Goal: Transaction & Acquisition: Purchase product/service

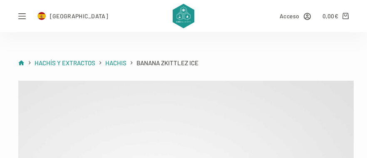
scroll to position [583, 0]
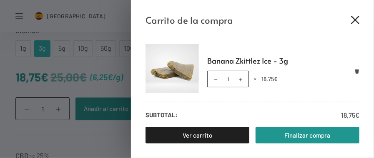
click at [354, 20] on icon "Cerrar el cajón del carrito" at bounding box center [355, 20] width 8 height 8
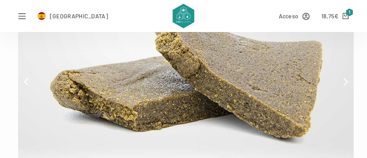
scroll to position [0, 0]
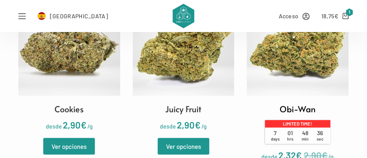
scroll to position [667, 0]
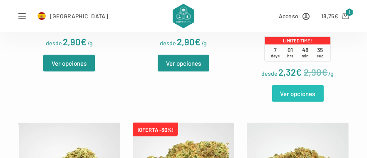
click at [290, 96] on link "Ver opciones" at bounding box center [298, 93] width 52 height 17
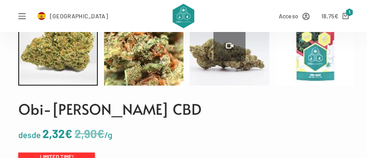
scroll to position [500, 0]
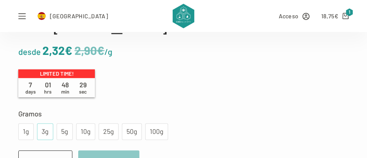
click at [42, 133] on div "3g" at bounding box center [45, 132] width 6 height 11
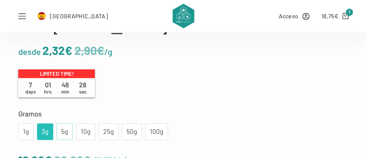
scroll to position [583, 0]
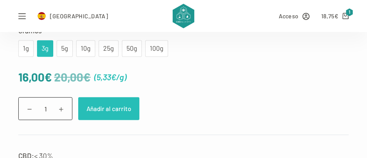
click at [99, 110] on button "Añadir al carrito" at bounding box center [108, 108] width 61 height 23
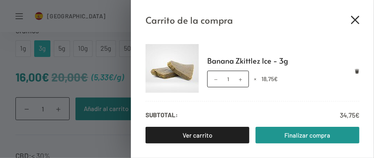
click at [357, 19] on icon "Cerrar el cajón del carrito" at bounding box center [355, 20] width 8 height 8
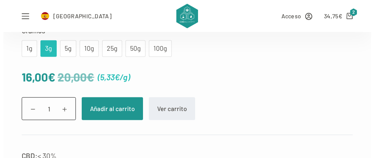
scroll to position [500, 0]
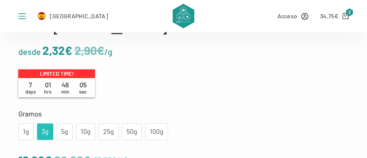
click at [18, 14] on icon "Abrir fuera del lienzo" at bounding box center [21, 15] width 7 height 7
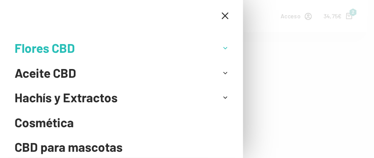
click at [222, 51] on icon "Abrir el menú desplegable" at bounding box center [225, 48] width 6 height 6
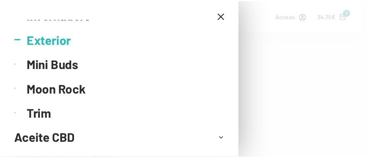
scroll to position [0, 0]
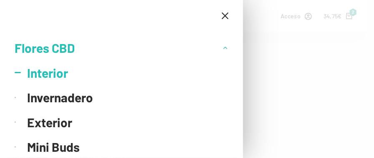
click at [47, 75] on link "Interior" at bounding box center [127, 73] width 201 height 25
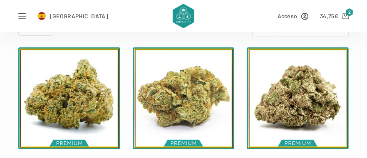
scroll to position [83, 0]
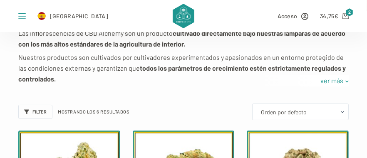
click at [21, 16] on icon "Abrir fuera del lienzo" at bounding box center [21, 15] width 7 height 7
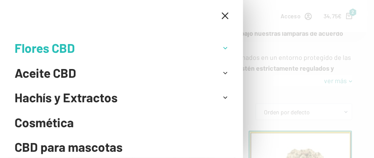
click at [222, 48] on icon "Abrir el menú desplegable" at bounding box center [225, 48] width 6 height 6
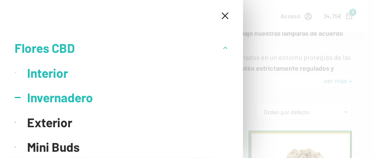
click at [151, 102] on link "Invernadero" at bounding box center [127, 97] width 201 height 25
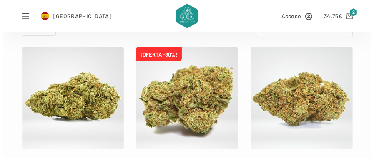
scroll to position [83, 0]
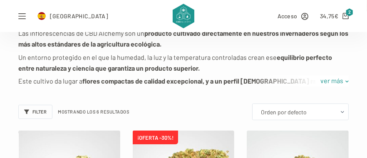
click at [15, 15] on div "Menú España Acceso 34,75 € 2" at bounding box center [183, 16] width 367 height 32
click at [18, 17] on icon "Abrir fuera del lienzo" at bounding box center [21, 15] width 7 height 7
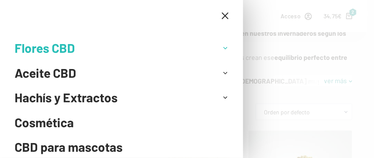
click at [222, 49] on icon "Abrir el menú desplegable" at bounding box center [225, 48] width 6 height 6
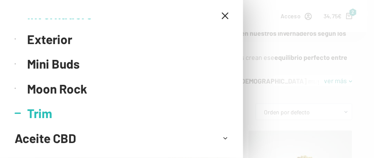
click at [51, 112] on link "Trim" at bounding box center [127, 113] width 201 height 25
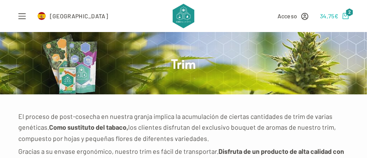
click at [339, 16] on span "€" at bounding box center [337, 15] width 4 height 7
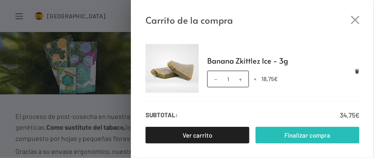
click at [302, 139] on link "Finalizar compra" at bounding box center [307, 135] width 104 height 17
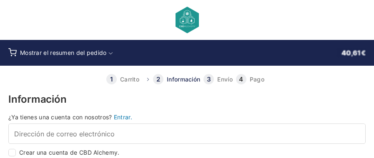
select select "B"
click at [72, 52] on span "Mostrar el resumen del pedido" at bounding box center [63, 52] width 87 height 7
